Goal: Task Accomplishment & Management: Use online tool/utility

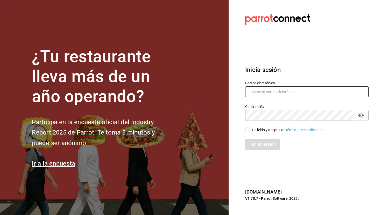
click at [270, 89] on input "text" at bounding box center [306, 92] width 123 height 11
type input "C"
type input "car0077@gmail.com"
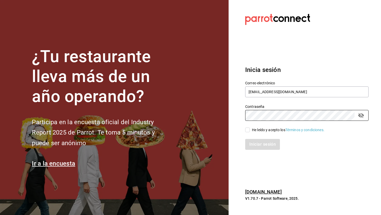
click at [260, 130] on div "He leído y acepto los Términos y condiciones." at bounding box center [288, 130] width 73 height 5
click at [250, 130] on input "He leído y acepto los Términos y condiciones." at bounding box center [247, 130] width 5 height 5
checkbox input "true"
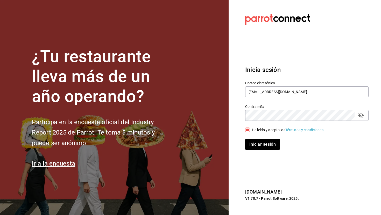
click at [311, 116] on icon "passwordField" at bounding box center [361, 115] width 6 height 5
click at [268, 141] on button "Iniciar sesión" at bounding box center [262, 144] width 35 height 11
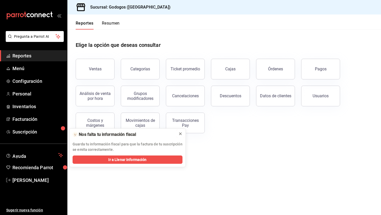
click at [181, 135] on icon at bounding box center [180, 134] width 4 height 4
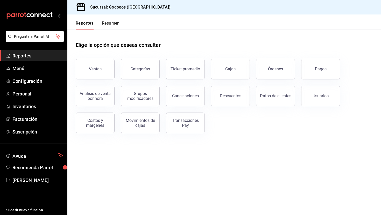
click at [111, 25] on button "Resumen" at bounding box center [111, 25] width 18 height 9
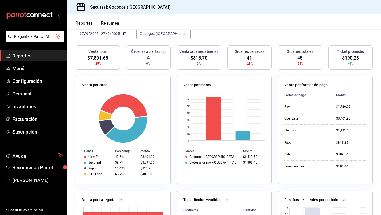
scroll to position [51, 0]
